Goal: Task Accomplishment & Management: Complete application form

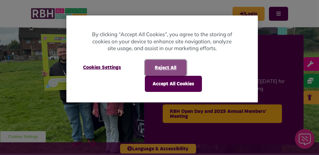
click at [167, 65] on button "Reject All" at bounding box center [166, 68] width 42 height 16
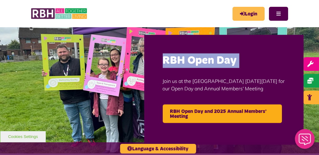
click at [249, 16] on link "Login" at bounding box center [248, 14] width 32 height 14
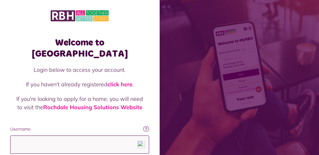
type input "**********"
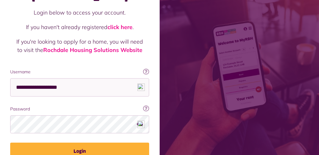
scroll to position [57, 0]
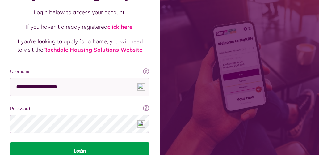
click at [78, 142] on button "Login" at bounding box center [79, 150] width 139 height 17
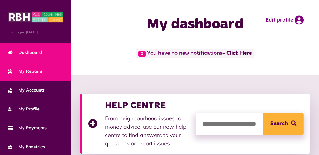
click at [16, 72] on span "My Repairs" at bounding box center [25, 71] width 35 height 6
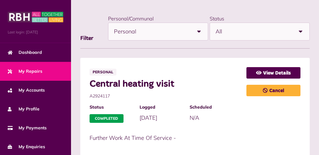
scroll to position [213, 0]
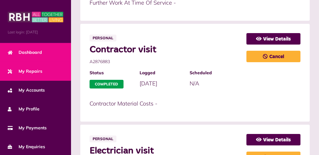
click at [29, 50] on span "Dashboard" at bounding box center [25, 52] width 34 height 6
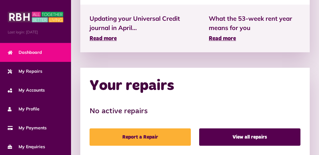
scroll to position [254, 0]
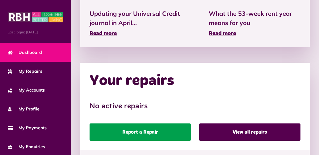
click at [143, 132] on link "Report a Repair" at bounding box center [139, 131] width 101 height 17
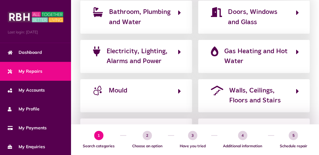
scroll to position [129, 0]
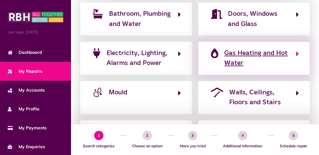
click at [270, 55] on span "Gas Heating and Hot Water" at bounding box center [256, 58] width 65 height 20
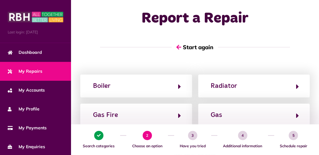
scroll to position [0, 0]
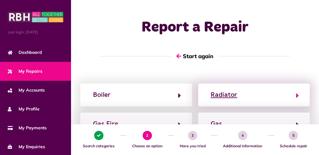
click at [229, 96] on div "Radiator" at bounding box center [224, 95] width 27 height 10
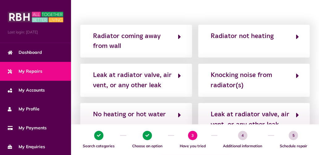
scroll to position [90, 0]
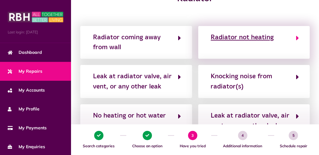
click at [262, 38] on div "Radiator not heating" at bounding box center [242, 37] width 63 height 10
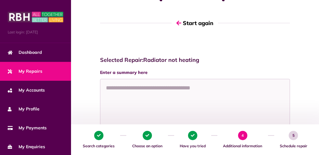
scroll to position [32, 0]
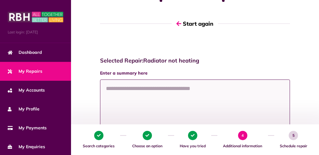
click at [109, 90] on textarea at bounding box center [195, 102] width 190 height 46
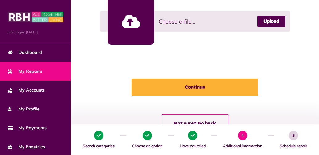
scroll to position [201, 0]
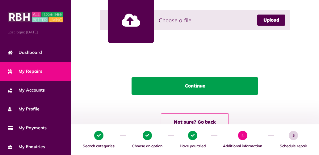
type textarea "**********"
click at [205, 89] on button "Continue" at bounding box center [194, 85] width 126 height 17
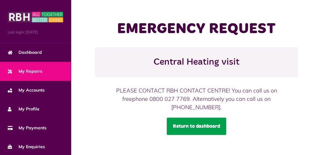
click at [205, 126] on link "Return to dashboard" at bounding box center [197, 125] width 60 height 17
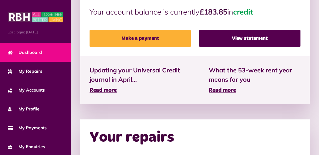
scroll to position [262, 0]
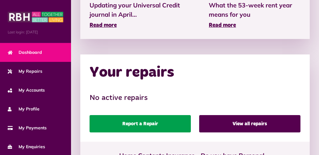
click at [143, 122] on link "Report a Repair" at bounding box center [139, 123] width 101 height 17
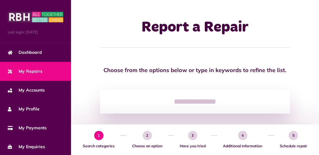
scroll to position [135, 0]
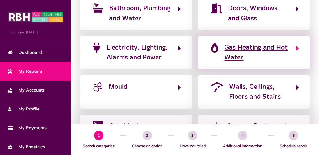
click at [271, 49] on span "Gas Heating and Hot Water" at bounding box center [256, 53] width 65 height 20
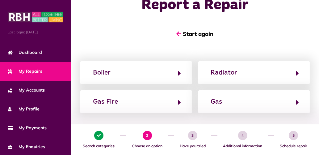
scroll to position [24, 0]
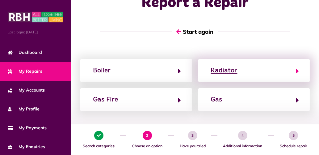
click at [285, 71] on button "Radiator" at bounding box center [254, 70] width 90 height 10
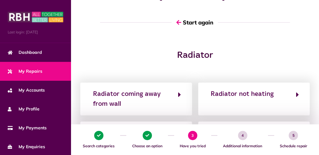
scroll to position [35, 0]
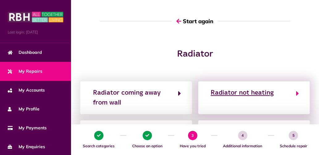
click at [256, 92] on div "Radiator not heating" at bounding box center [242, 93] width 63 height 10
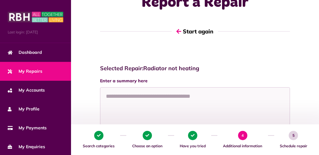
scroll to position [47, 0]
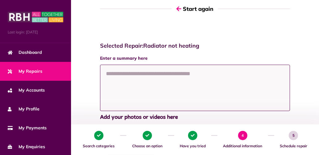
click at [115, 73] on textarea at bounding box center [195, 87] width 190 height 46
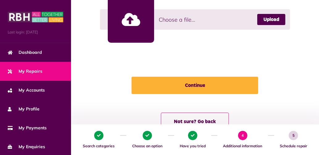
scroll to position [200, 0]
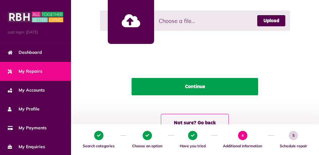
type textarea "**********"
click at [206, 85] on button "Continue" at bounding box center [194, 86] width 126 height 17
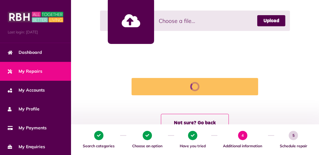
scroll to position [65, 0]
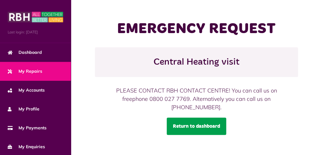
click at [194, 124] on link "Return to dashboard" at bounding box center [197, 125] width 60 height 17
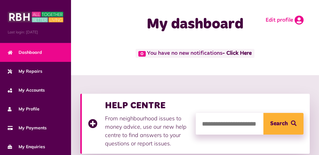
click at [299, 22] on icon at bounding box center [298, 19] width 9 height 9
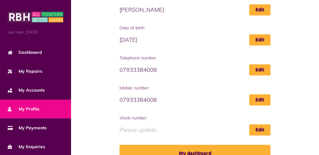
scroll to position [140, 0]
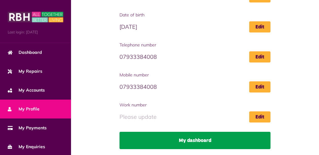
click at [190, 141] on link "My dashboard" at bounding box center [194, 139] width 151 height 17
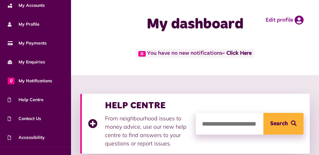
scroll to position [95, 0]
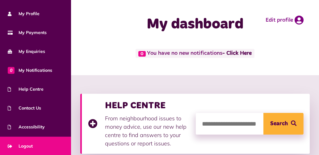
click at [21, 145] on span "Logout" at bounding box center [20, 146] width 25 height 6
